Goal: Task Accomplishment & Management: Manage account settings

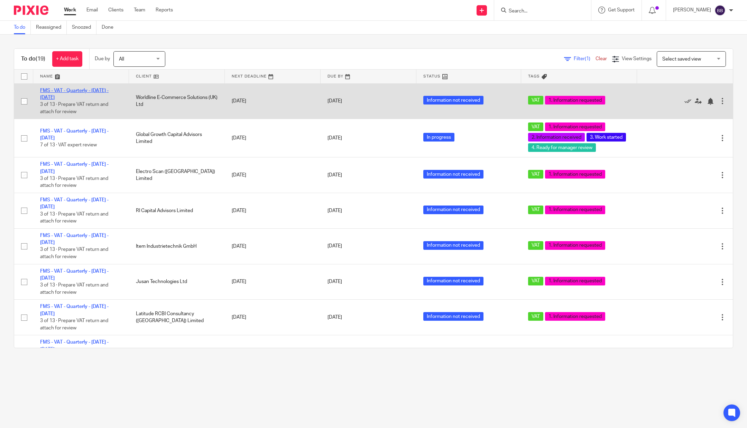
click at [62, 92] on link "FMS - VAT - Quarterly - [DATE] - [DATE]" at bounding box center [74, 94] width 69 height 12
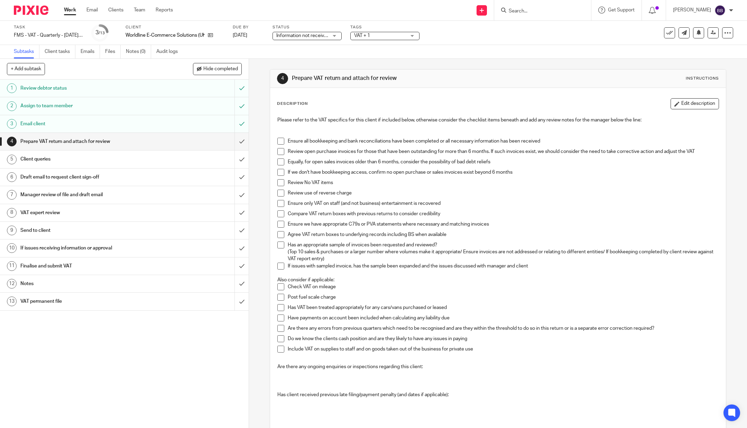
click at [361, 35] on span "VAT + 1" at bounding box center [362, 35] width 16 height 5
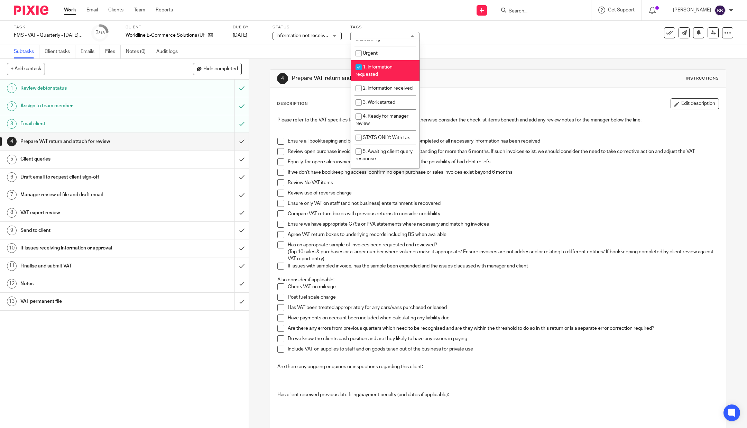
scroll to position [115, 0]
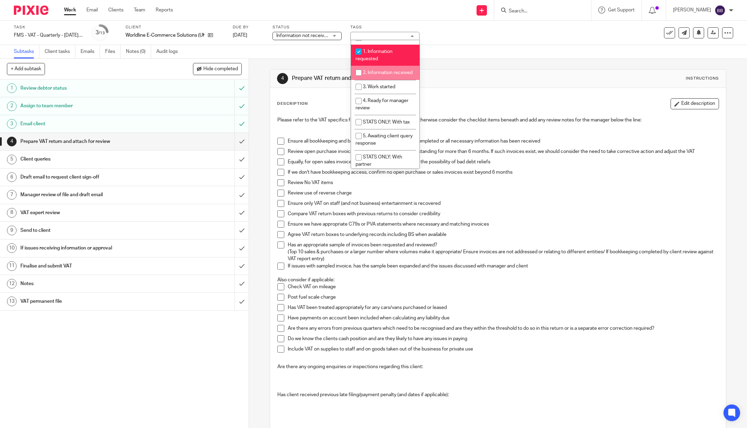
click at [380, 79] on li "2. Information received" at bounding box center [385, 73] width 69 height 14
checkbox input "true"
click at [382, 89] on span "3. Work started" at bounding box center [379, 86] width 33 height 5
checkbox input "true"
click at [380, 112] on li "4. Ready for manager review" at bounding box center [385, 104] width 69 height 21
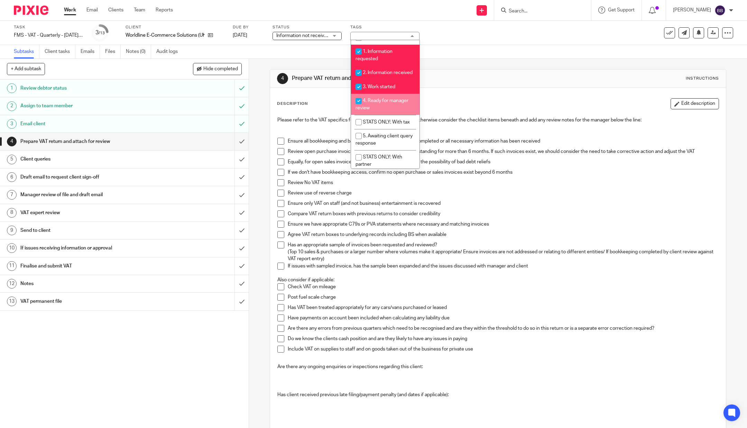
checkbox input "true"
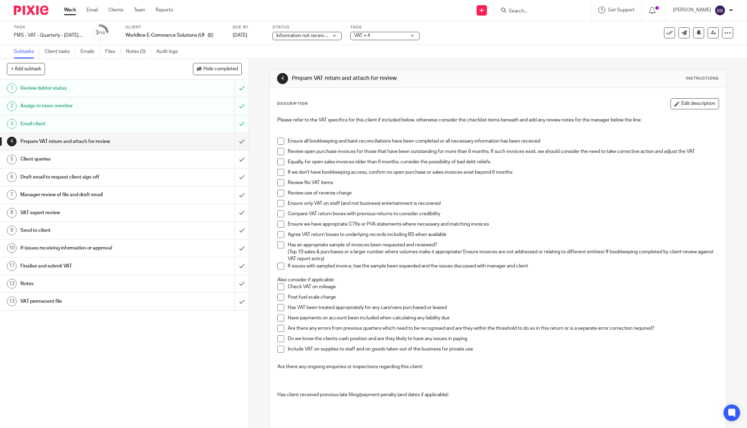
click at [328, 276] on p "Also consider if applicable:" at bounding box center [498, 279] width 442 height 7
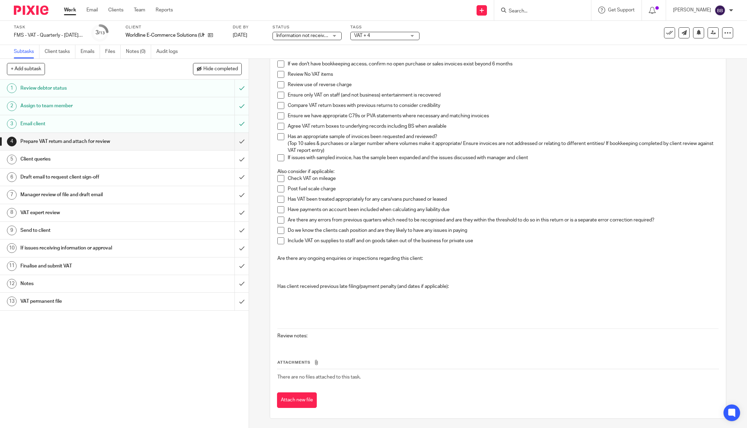
scroll to position [0, 0]
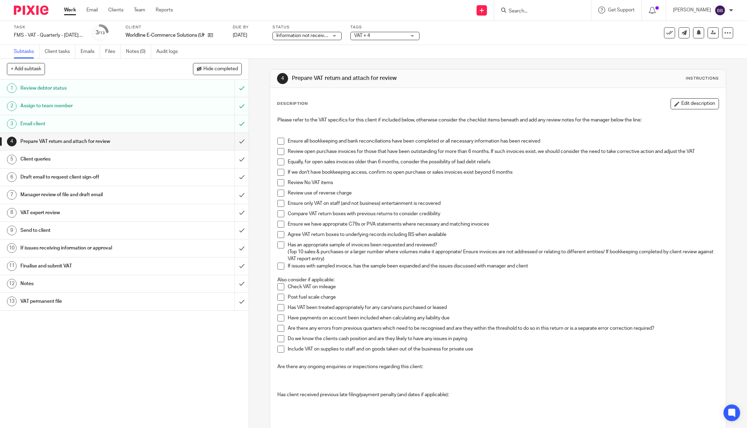
click at [29, 11] on img at bounding box center [31, 10] width 35 height 9
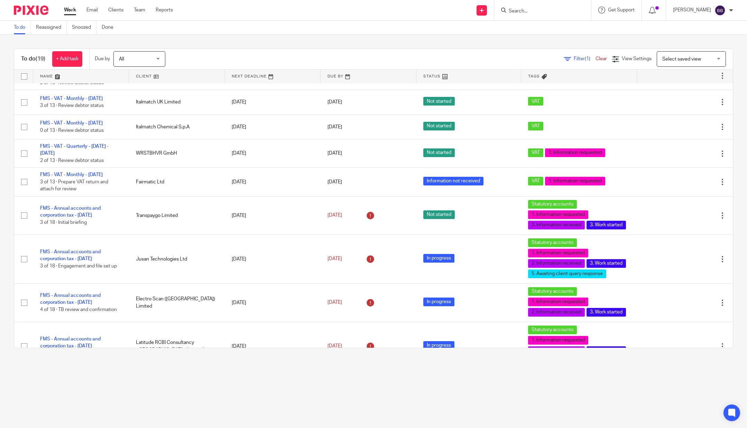
scroll to position [353, 0]
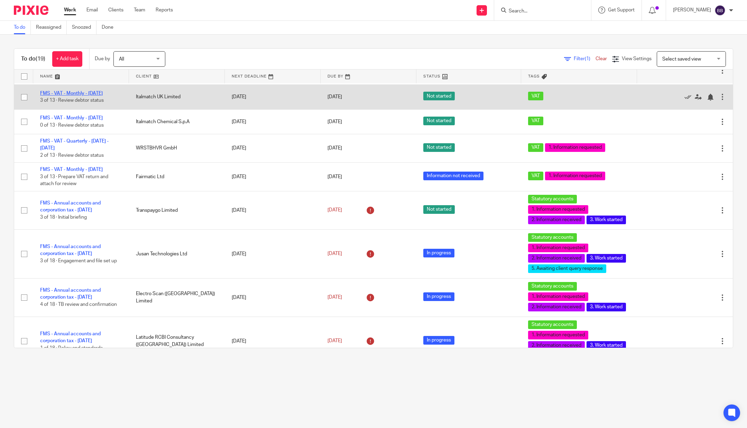
click at [65, 96] on link "FMS - VAT - Monthly - [DATE]" at bounding box center [71, 93] width 63 height 5
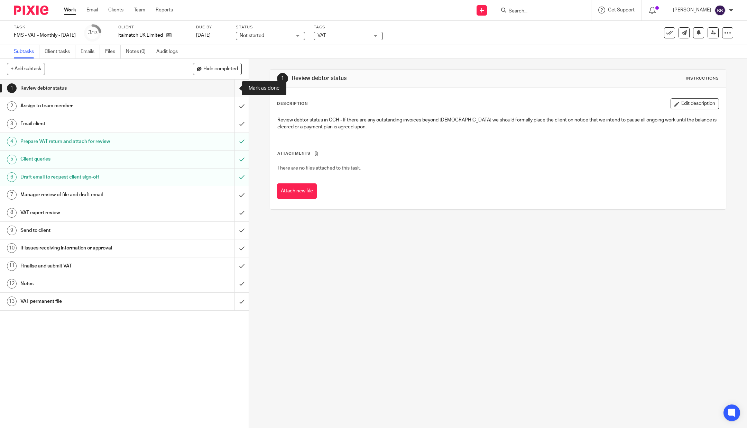
click at [229, 94] on input "submit" at bounding box center [124, 88] width 249 height 17
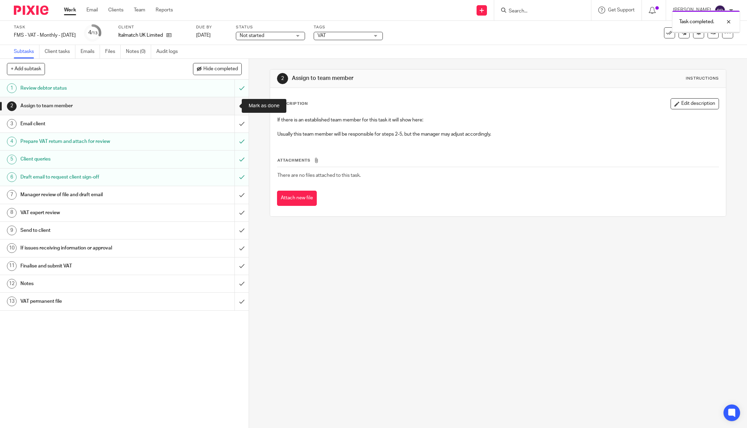
click at [230, 110] on input "submit" at bounding box center [124, 105] width 249 height 17
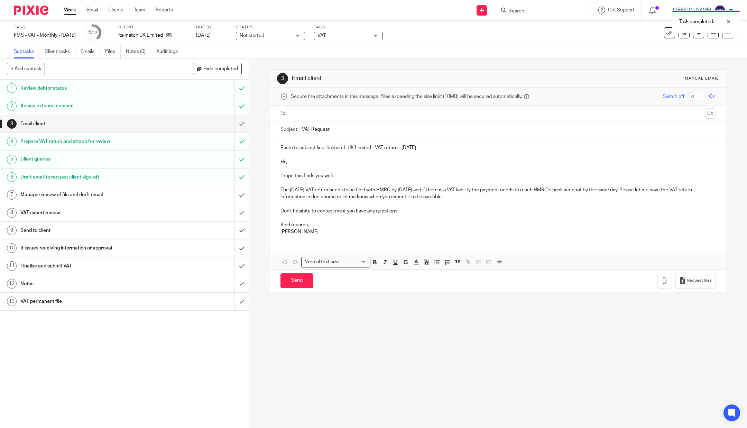
click at [230, 122] on input "submit" at bounding box center [124, 123] width 249 height 17
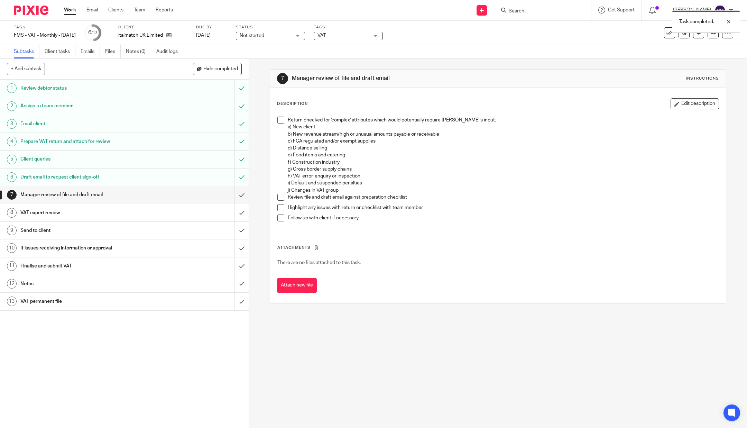
click at [271, 38] on span "Not started" at bounding box center [266, 35] width 52 height 7
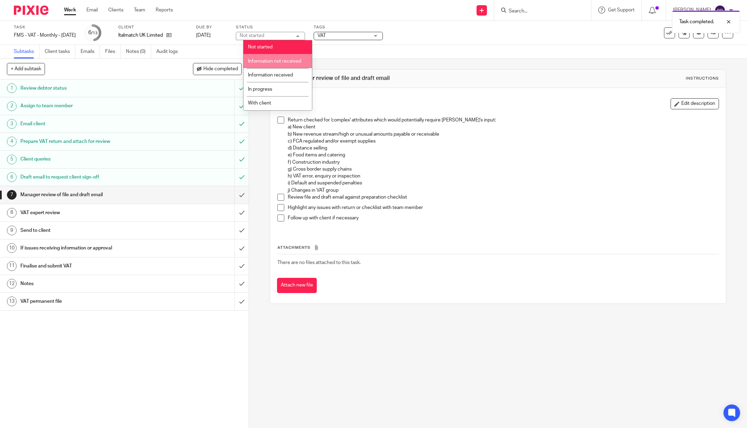
click at [275, 61] on span "Information not received" at bounding box center [274, 61] width 53 height 5
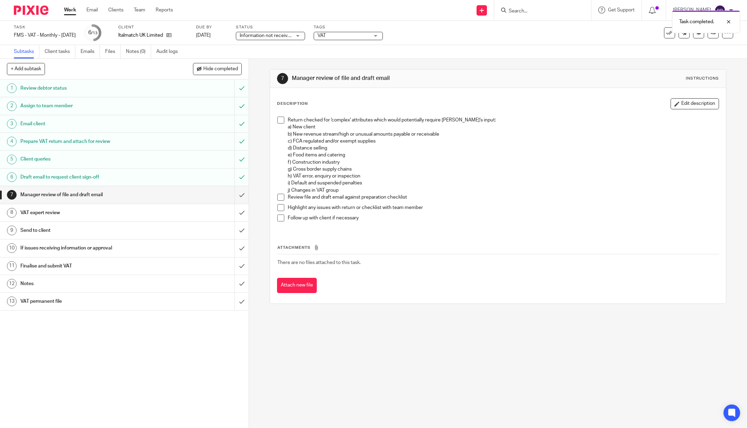
click at [293, 35] on span "Information not received" at bounding box center [266, 35] width 53 height 5
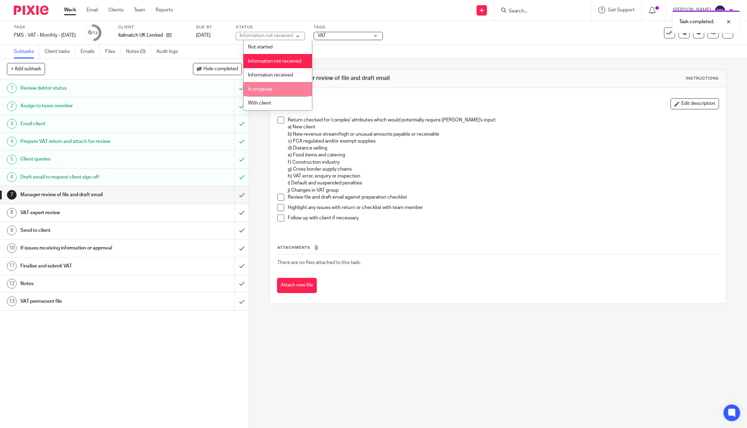
click at [272, 92] on span "In progress" at bounding box center [260, 89] width 24 height 5
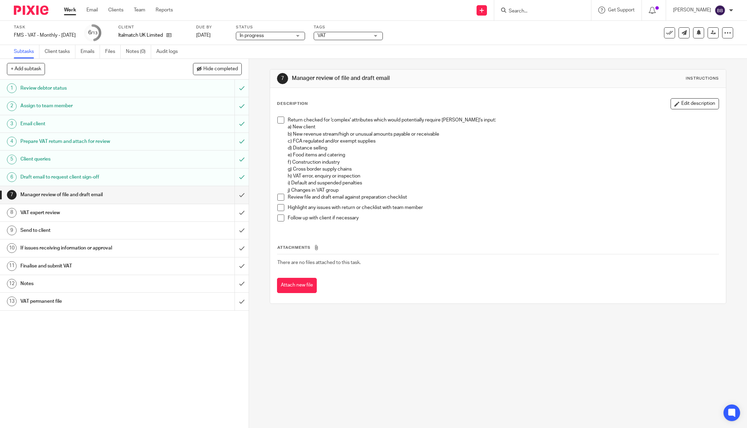
click at [348, 32] on span "VAT" at bounding box center [344, 35] width 52 height 7
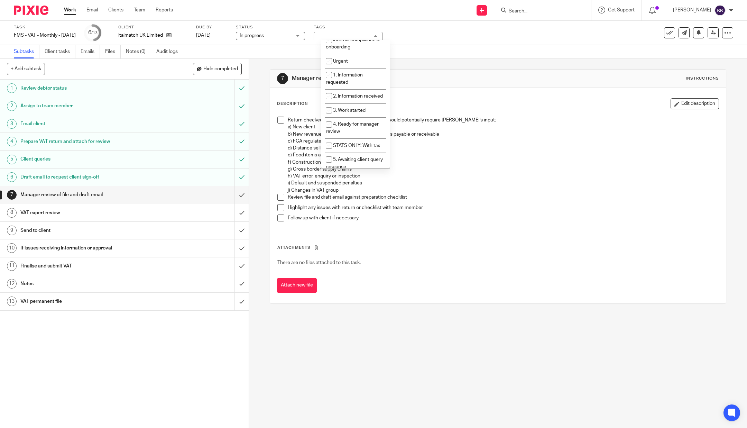
scroll to position [99, 0]
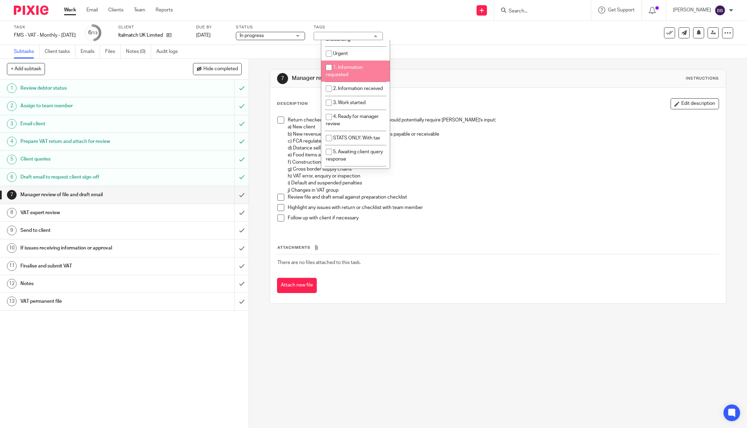
click at [351, 71] on li "1. Information requested" at bounding box center [355, 71] width 69 height 21
checkbox input "true"
click at [351, 89] on span "2. Information received" at bounding box center [358, 88] width 50 height 5
checkbox input "true"
click at [350, 108] on li "3. Work started" at bounding box center [355, 103] width 69 height 14
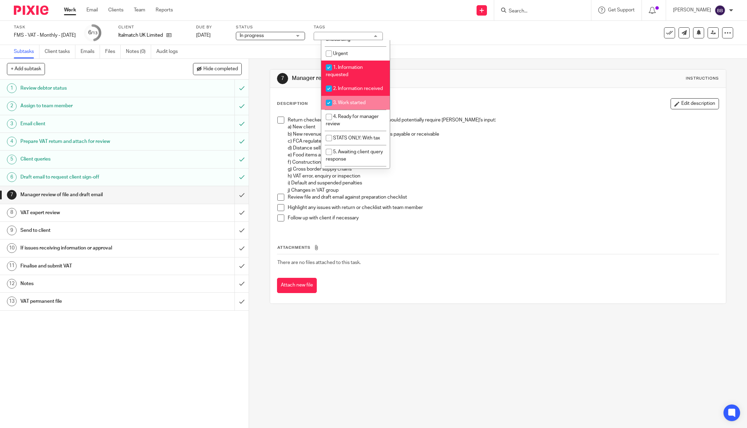
checkbox input "true"
click at [350, 126] on span "4. Ready for manager review" at bounding box center [352, 120] width 53 height 12
checkbox input "true"
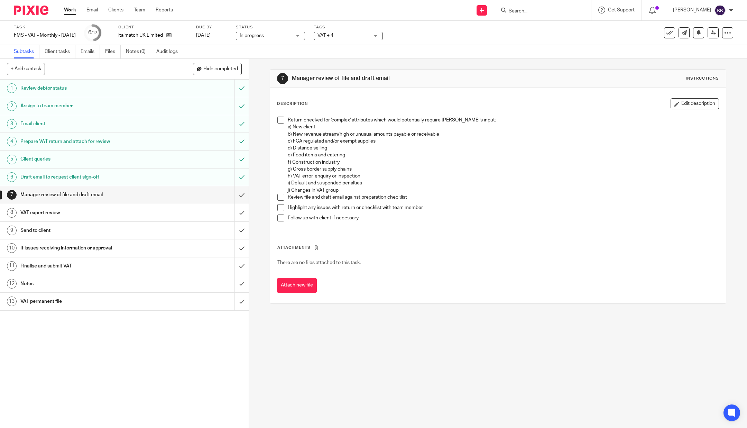
click at [26, 8] on img at bounding box center [31, 10] width 35 height 9
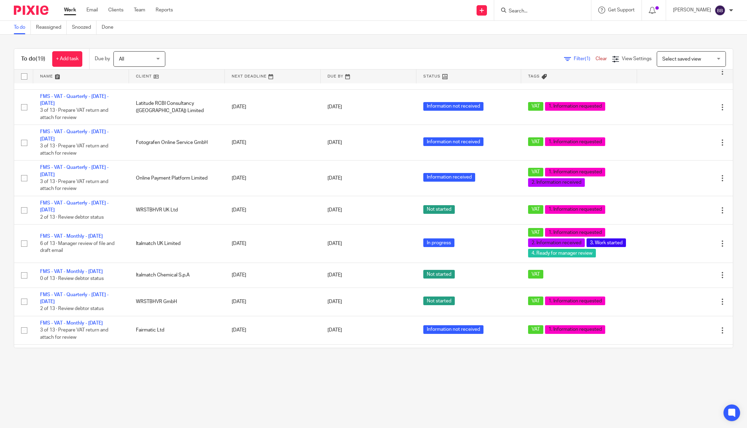
scroll to position [218, 0]
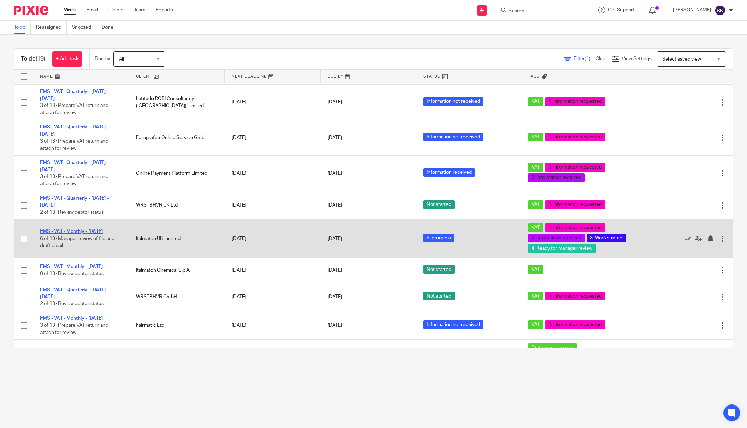
click at [66, 234] on link "FMS - VAT - Monthly - [DATE]" at bounding box center [71, 231] width 63 height 5
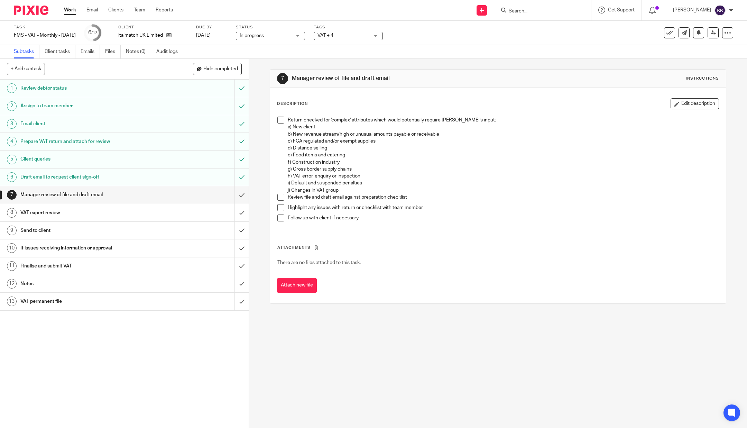
click at [342, 37] on span "VAT + 4" at bounding box center [344, 35] width 52 height 7
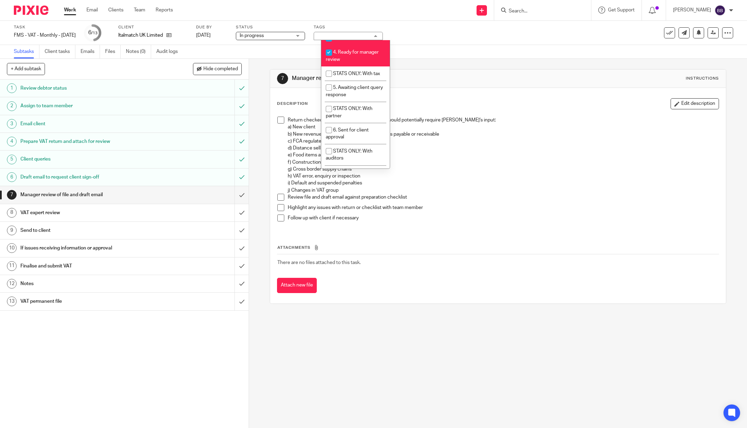
scroll to position [170, 0]
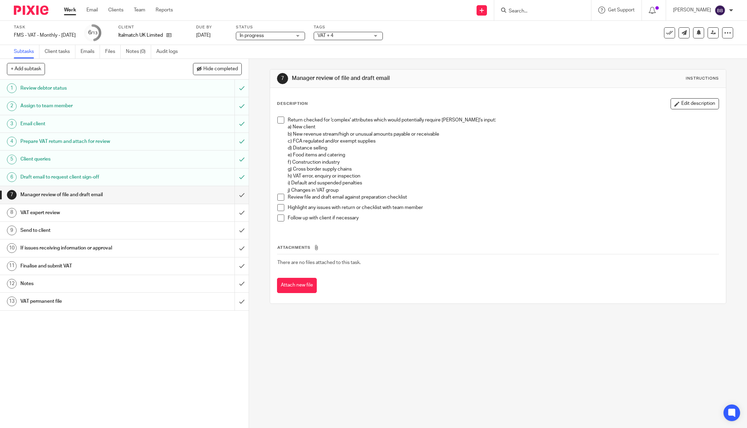
click at [411, 106] on div "Description Edit description" at bounding box center [498, 103] width 442 height 11
click at [97, 172] on h1 "Draft email to request client sign-off" at bounding box center [89, 177] width 138 height 10
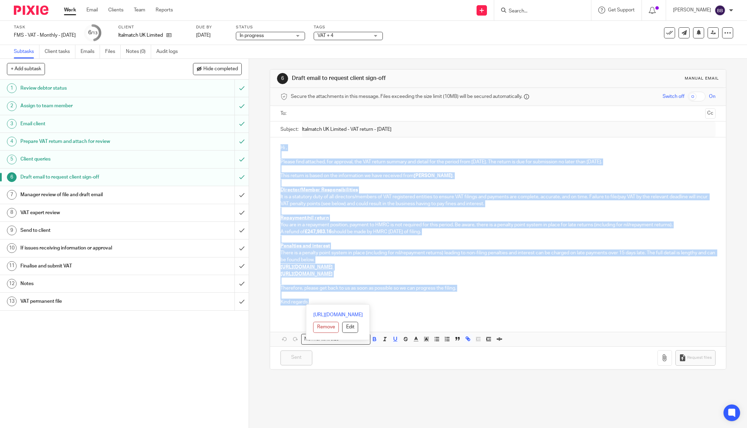
drag, startPoint x: 316, startPoint y: 299, endPoint x: 272, endPoint y: 147, distance: 158.0
click at [272, 147] on div "Hi , Please find attached, for approval, the VAT return summary and detail for …" at bounding box center [498, 227] width 456 height 180
copy div "Hi , Please find attached, for approval, the VAT return summary and detail for …"
click at [189, 195] on div "Manager review of file and draft email" at bounding box center [123, 195] width 207 height 10
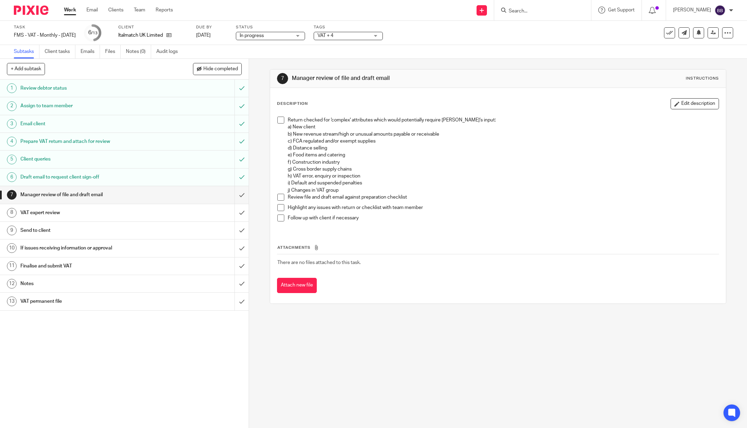
click at [181, 208] on div "VAT expert review" at bounding box center [123, 213] width 207 height 10
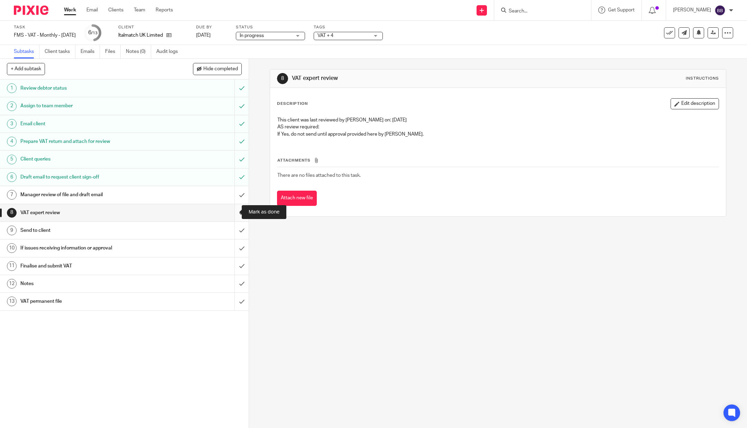
click at [231, 211] on input "submit" at bounding box center [124, 212] width 249 height 17
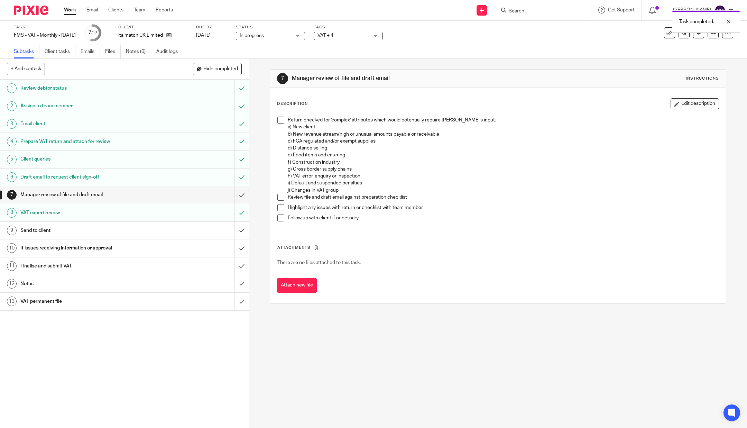
click at [207, 193] on div "Manager review of file and draft email" at bounding box center [123, 195] width 207 height 10
click at [278, 117] on span at bounding box center [280, 120] width 7 height 7
click at [277, 197] on span at bounding box center [280, 197] width 7 height 7
click at [684, 103] on button "Edit description" at bounding box center [695, 103] width 48 height 11
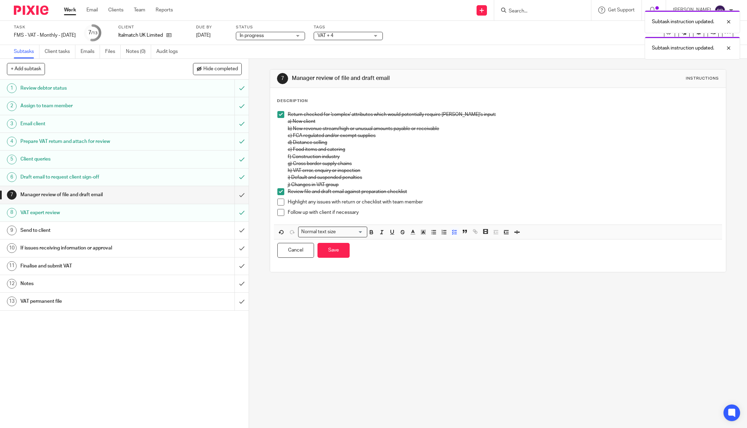
click at [380, 215] on p "Follow up with client if necessary" at bounding box center [503, 212] width 431 height 7
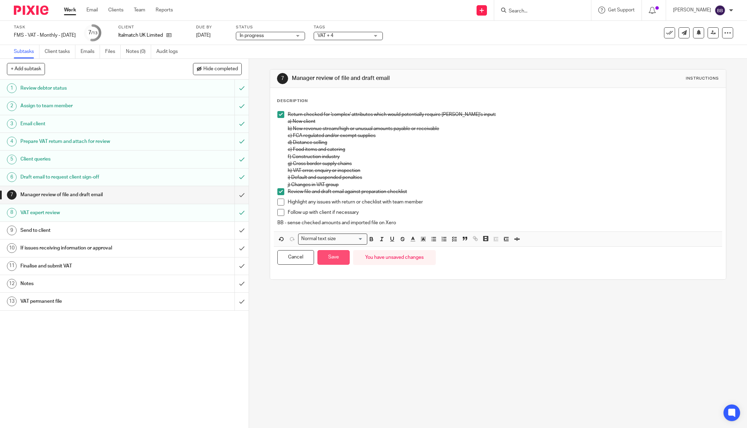
click at [322, 251] on button "Save" at bounding box center [334, 257] width 32 height 15
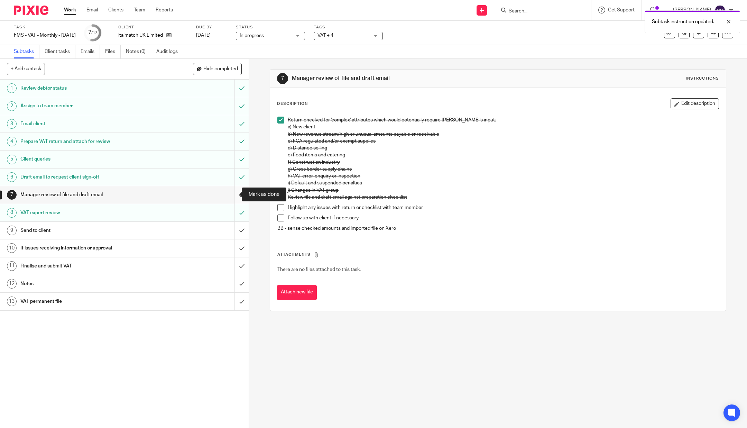
click at [235, 191] on input "submit" at bounding box center [124, 194] width 249 height 17
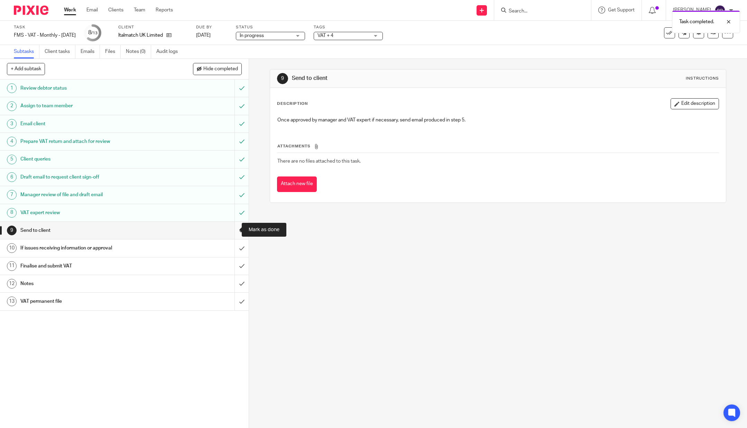
click at [229, 228] on input "submit" at bounding box center [124, 230] width 249 height 17
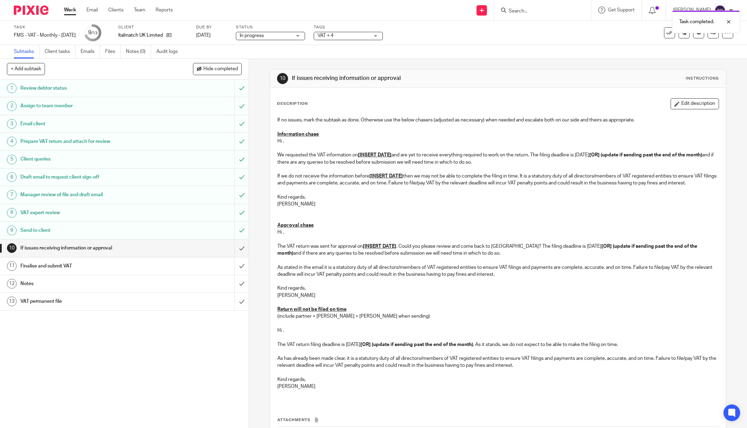
click at [334, 35] on span "VAT + 4" at bounding box center [326, 35] width 16 height 5
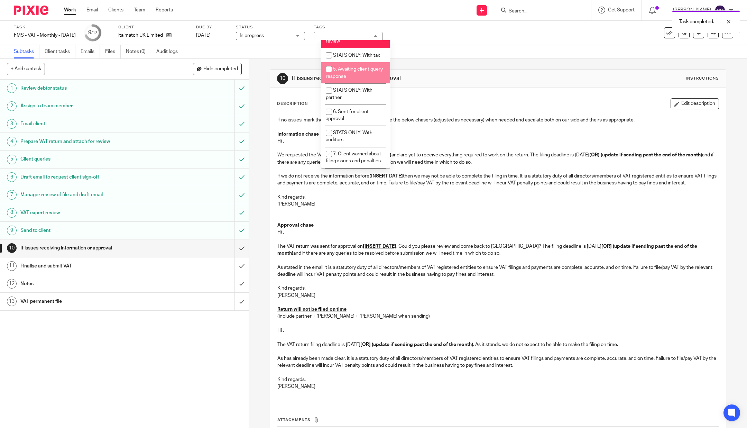
scroll to position [182, 0]
click at [353, 78] on span "5. Awaiting client query response" at bounding box center [354, 72] width 57 height 12
checkbox input "true"
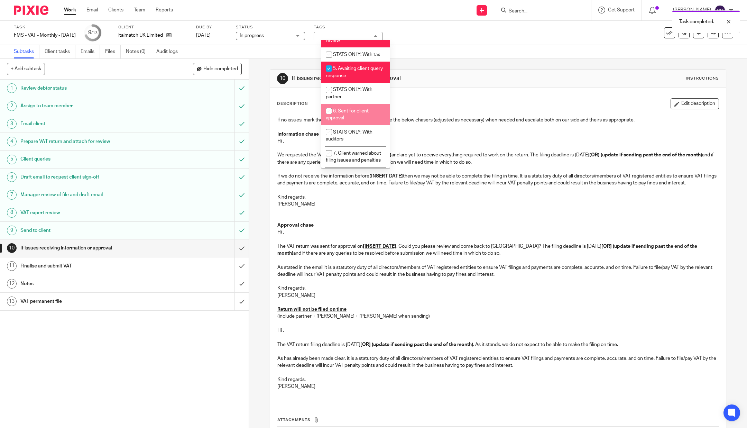
click at [359, 121] on span "6. Sent for client approval" at bounding box center [347, 115] width 43 height 12
checkbox input "true"
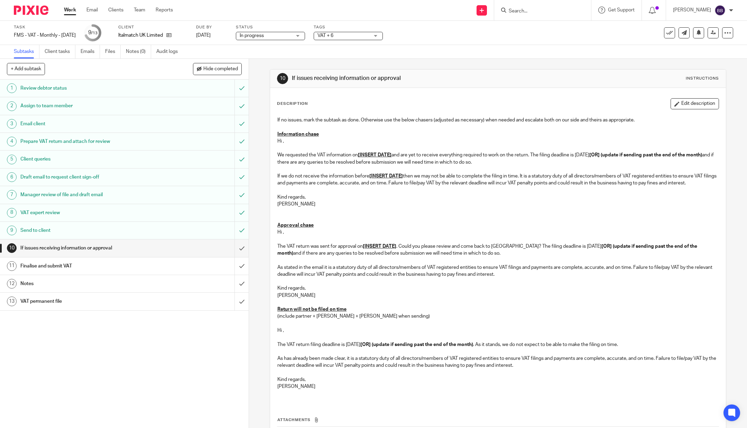
click at [30, 13] on img at bounding box center [31, 10] width 35 height 9
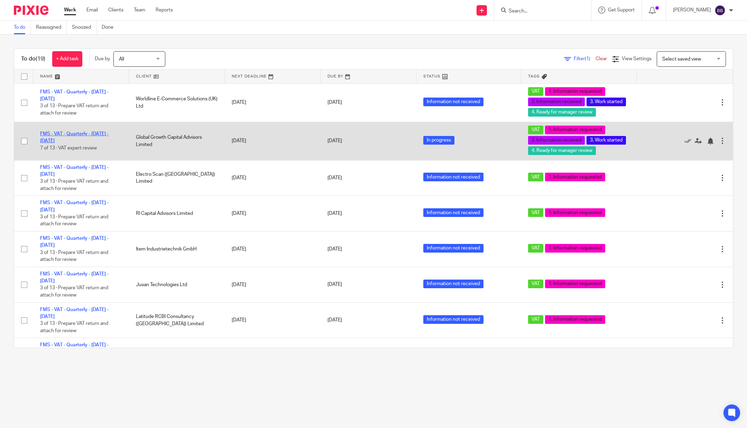
click at [65, 143] on link "FMS - VAT - Quarterly - July - September, 2025" at bounding box center [74, 137] width 69 height 12
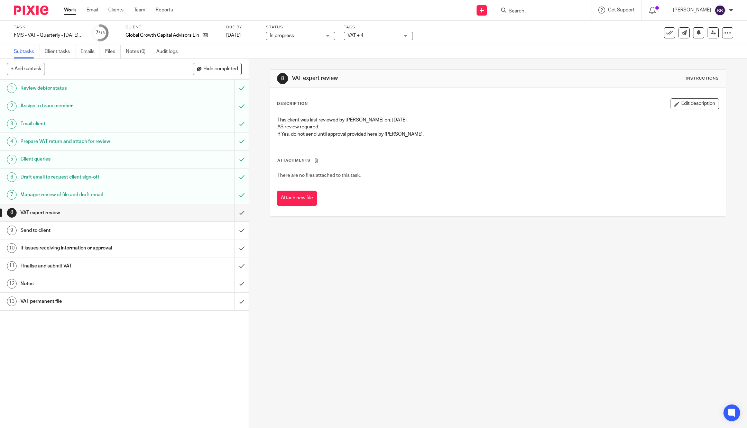
click at [25, 9] on img at bounding box center [31, 10] width 35 height 9
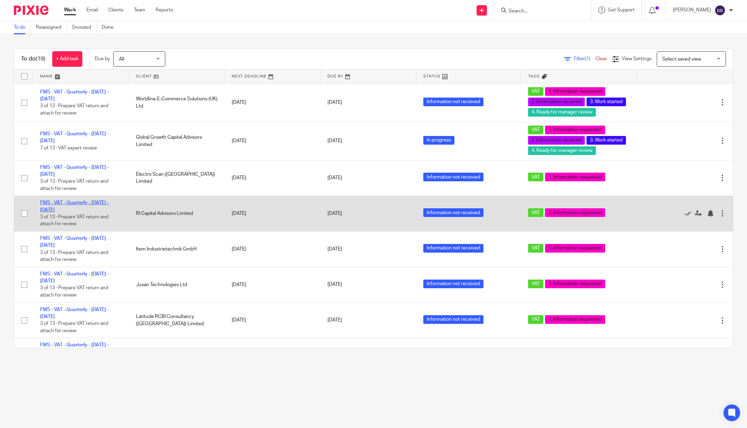
click at [84, 212] on link "FMS - VAT - Quarterly - [DATE] - [DATE]" at bounding box center [74, 206] width 69 height 12
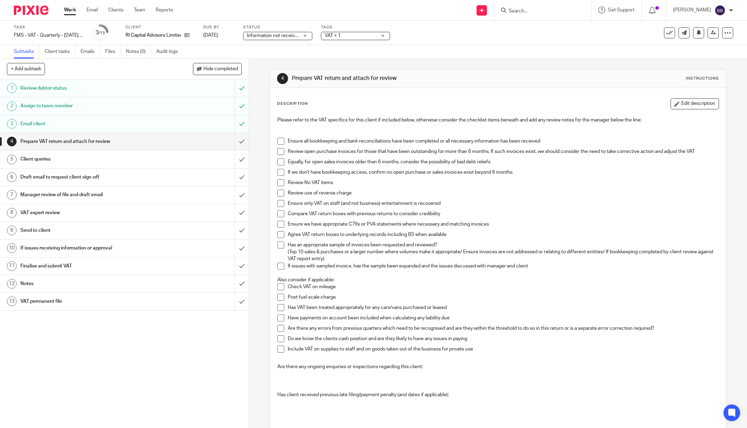
click at [265, 33] on span "Information not received" at bounding box center [273, 35] width 52 height 7
click at [272, 82] on li "Information received" at bounding box center [278, 75] width 69 height 14
click at [354, 39] on span "VAT + 1" at bounding box center [351, 35] width 52 height 7
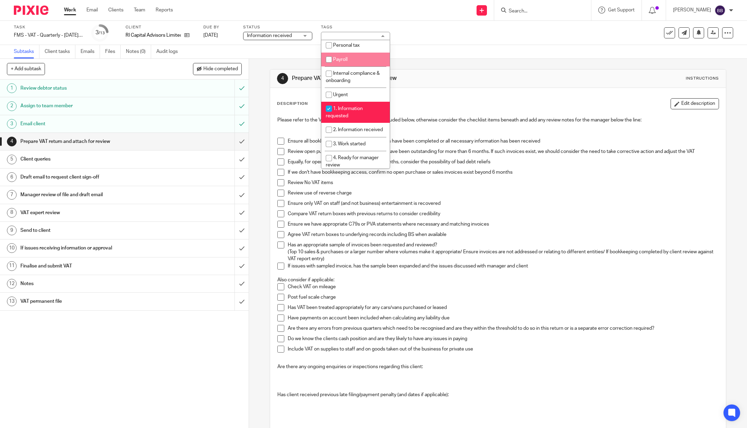
scroll to position [72, 0]
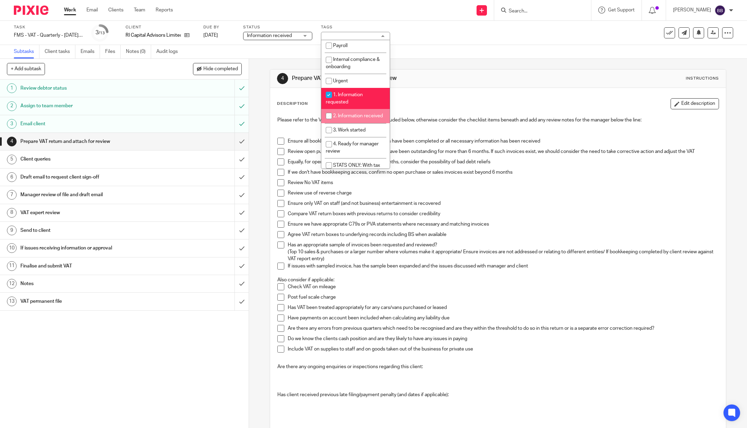
click at [359, 123] on li "2. Information received" at bounding box center [355, 116] width 69 height 14
checkbox input "true"
click at [354, 133] on span "3. Work started" at bounding box center [349, 130] width 33 height 5
click at [350, 134] on li "3. Work started" at bounding box center [355, 130] width 69 height 14
checkbox input "false"
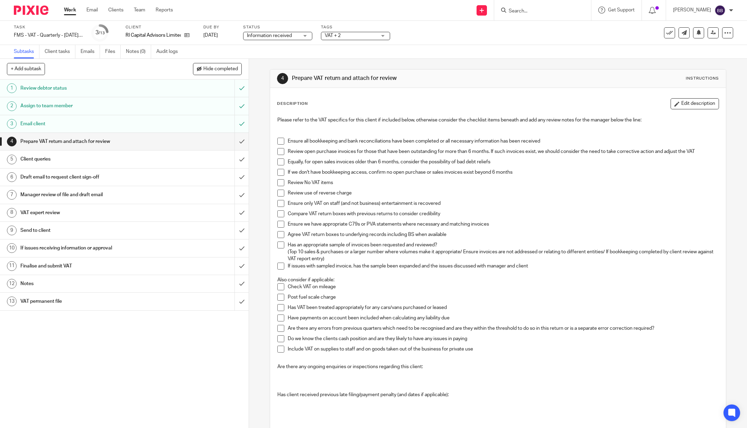
click at [32, 10] on img at bounding box center [31, 10] width 35 height 9
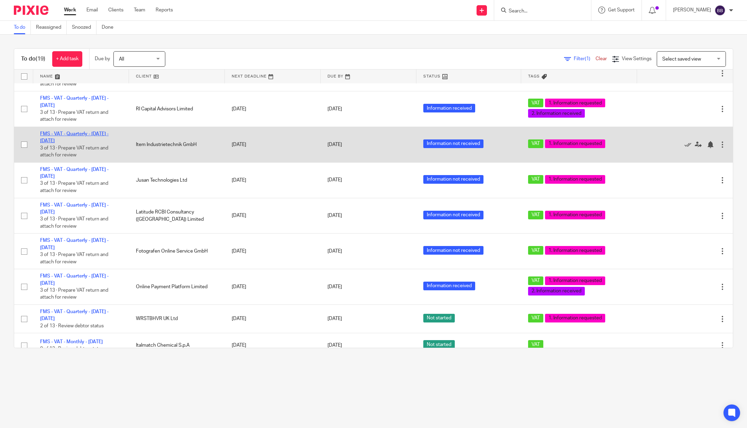
scroll to position [106, 0]
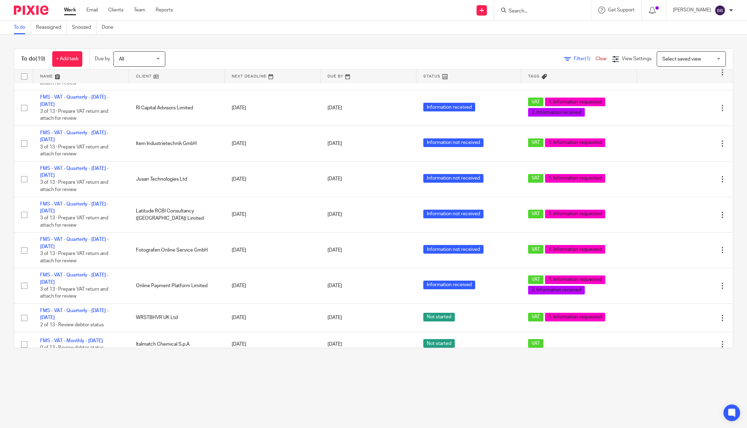
click at [239, 18] on div "Send new email Create task Add client Request signature Get Support Contact Sup…" at bounding box center [465, 10] width 564 height 20
